Goal: Information Seeking & Learning: Learn about a topic

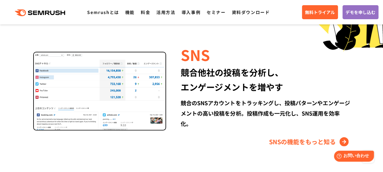
scroll to position [812, 0]
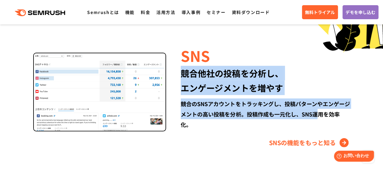
drag, startPoint x: 179, startPoint y: 71, endPoint x: 321, endPoint y: 114, distance: 149.0
click at [321, 114] on div "SNS 競合他社の投稿を分析し、 エンゲージメントを増やす 競合のSNSアカウントをトラッキングし、投稿パターンやエンゲージメントの高い投稿を分析。投稿作成も…" at bounding box center [258, 96] width 184 height 102
click at [232, 69] on div "競合他社の投稿を分析し、 エンゲージメントを増やす" at bounding box center [265, 80] width 169 height 29
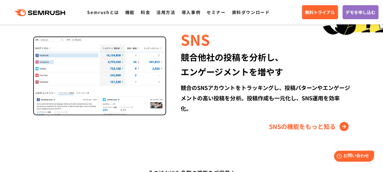
scroll to position [828, 0]
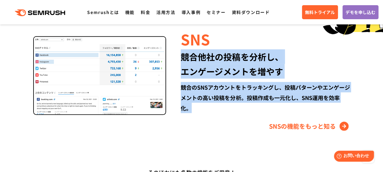
drag, startPoint x: 194, startPoint y: 109, endPoint x: 184, endPoint y: 53, distance: 56.8
click at [184, 53] on div "SNS 競合他社の投稿を分析し、 エンゲージメントを増やす 競合のSNSアカウントをトラッキングし、投稿パターンやエンゲージメントの高い投稿を分析。投稿作成も…" at bounding box center [258, 80] width 184 height 102
click at [184, 53] on div "競合他社の投稿を分析し、 エンゲージメントを増やす" at bounding box center [265, 63] width 169 height 29
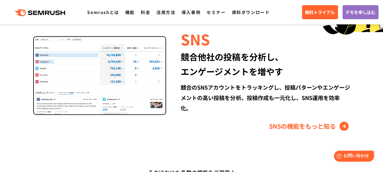
click at [209, 117] on div "SNS 競合他社の投稿を分析し、 エンゲージメントを増やす 競合のSNSアカウントをトラッキングし、投稿パターンやエンゲージメントの高い投稿を分析。投稿作成も…" at bounding box center [258, 80] width 184 height 102
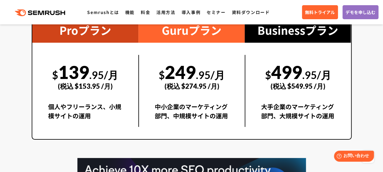
scroll to position [1178, 0]
